Goal: Task Accomplishment & Management: Use online tool/utility

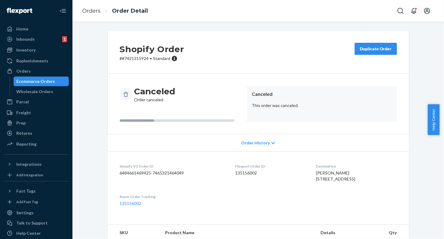
click at [190, 231] on div "Shopify Order # #7421315924 • Standard Duplicate Order Canceled Order canceled …" at bounding box center [258, 152] width 301 height 242
click at [46, 69] on div "Orders" at bounding box center [36, 71] width 64 height 8
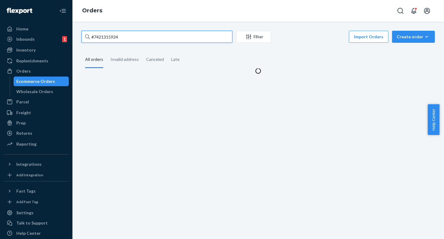
click at [119, 39] on input "#7421315924" at bounding box center [156, 37] width 151 height 12
paste input "#7421312604"
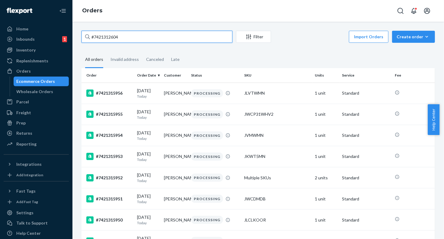
type input "#7421312604"
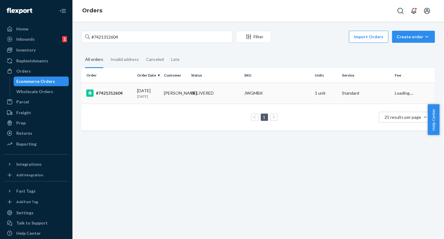
click at [110, 95] on div "#7421312604" at bounding box center [109, 93] width 46 height 7
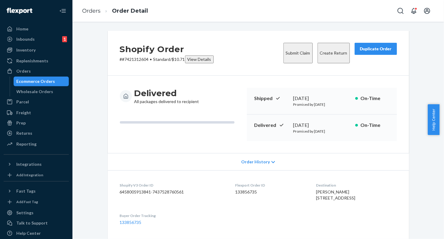
click at [329, 48] on button "Create Return" at bounding box center [333, 53] width 32 height 21
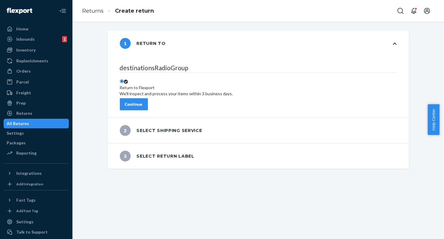
click at [148, 98] on button "Continue" at bounding box center [134, 104] width 28 height 12
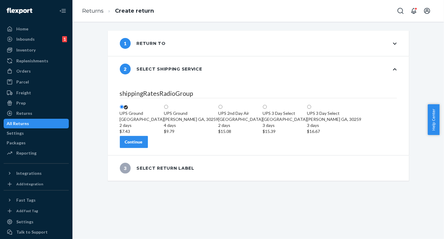
click at [143, 145] on div "Continue" at bounding box center [134, 142] width 18 height 6
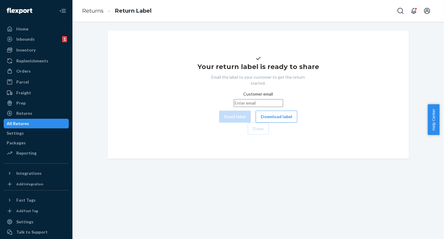
click at [234, 107] on input "Customer email" at bounding box center [258, 103] width 49 height 8
paste input "[EMAIL_ADDRESS][DOMAIN_NAME]"
type input "[EMAIL_ADDRESS][DOMAIN_NAME]"
click at [219, 123] on button "Email label" at bounding box center [235, 117] width 32 height 12
click at [233, 122] on div "Customer email [EMAIL_ADDRESS][DOMAIN_NAME] Email label Download label" at bounding box center [258, 107] width 78 height 32
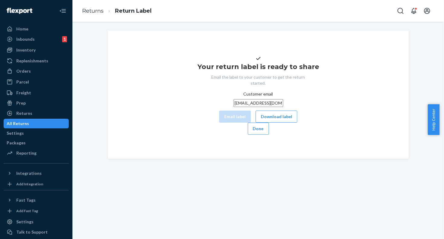
click at [234, 107] on input "[EMAIL_ADDRESS][DOMAIN_NAME]" at bounding box center [258, 103] width 49 height 8
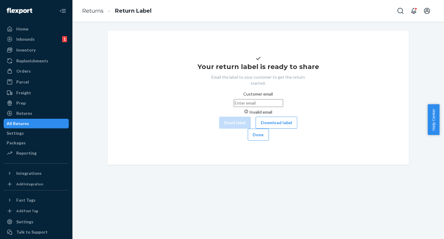
paste input "[EMAIL_ADDRESS][DOMAIN_NAME]"
type input "[EMAIL_ADDRESS][DOMAIN_NAME]"
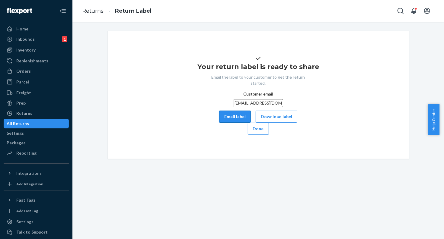
click at [219, 123] on button "Email label" at bounding box center [235, 117] width 32 height 12
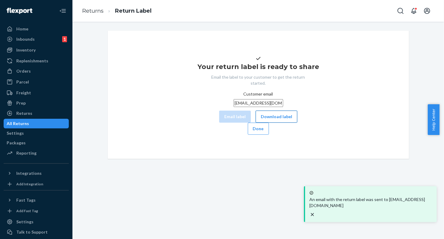
click at [256, 123] on button "Download label" at bounding box center [277, 117] width 42 height 12
